Goal: Find specific page/section: Find specific page/section

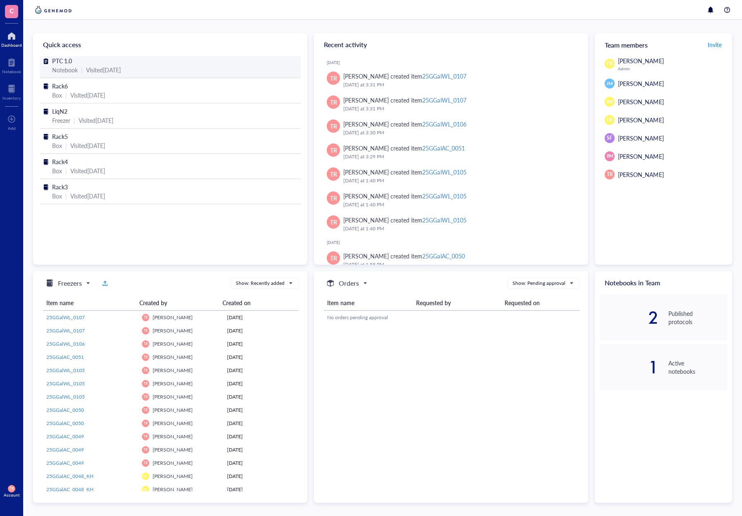
click at [55, 67] on div "Notebook" at bounding box center [65, 69] width 26 height 9
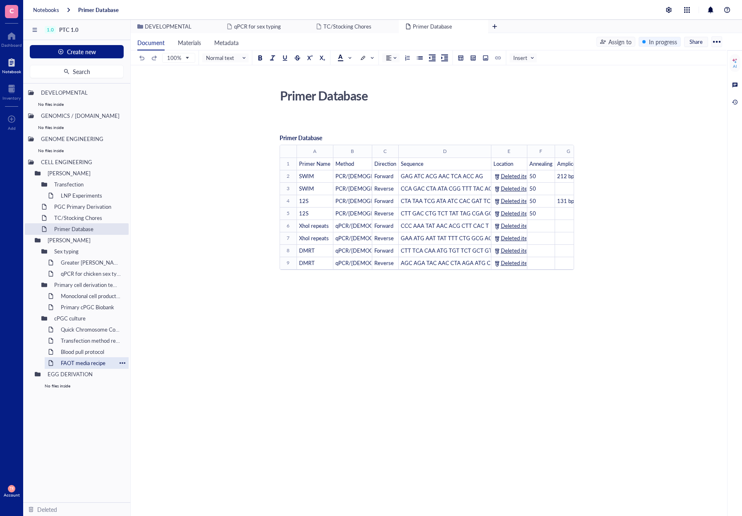
click at [73, 357] on div "FAOT media recipe" at bounding box center [86, 363] width 59 height 12
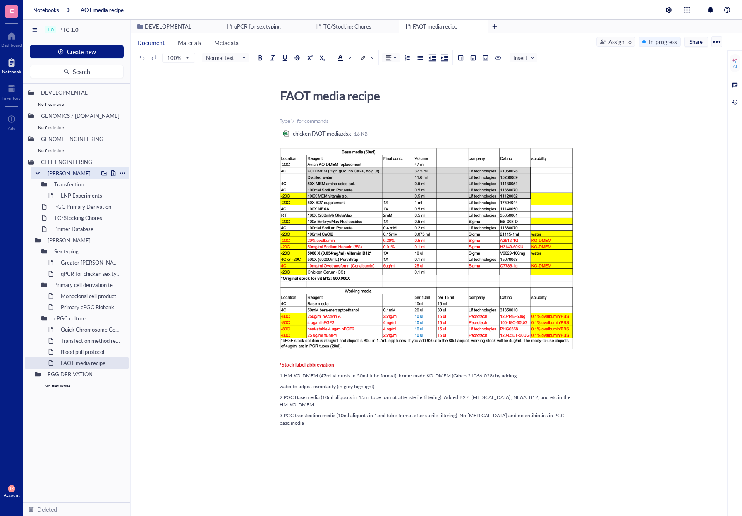
click at [66, 175] on div "[PERSON_NAME]" at bounding box center [71, 174] width 54 height 12
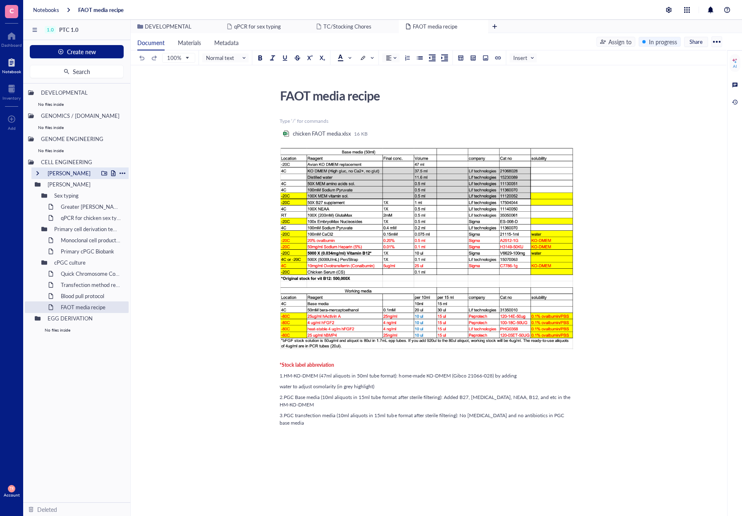
click at [61, 169] on div "[PERSON_NAME]" at bounding box center [71, 174] width 54 height 12
